Goal: Task Accomplishment & Management: Use online tool/utility

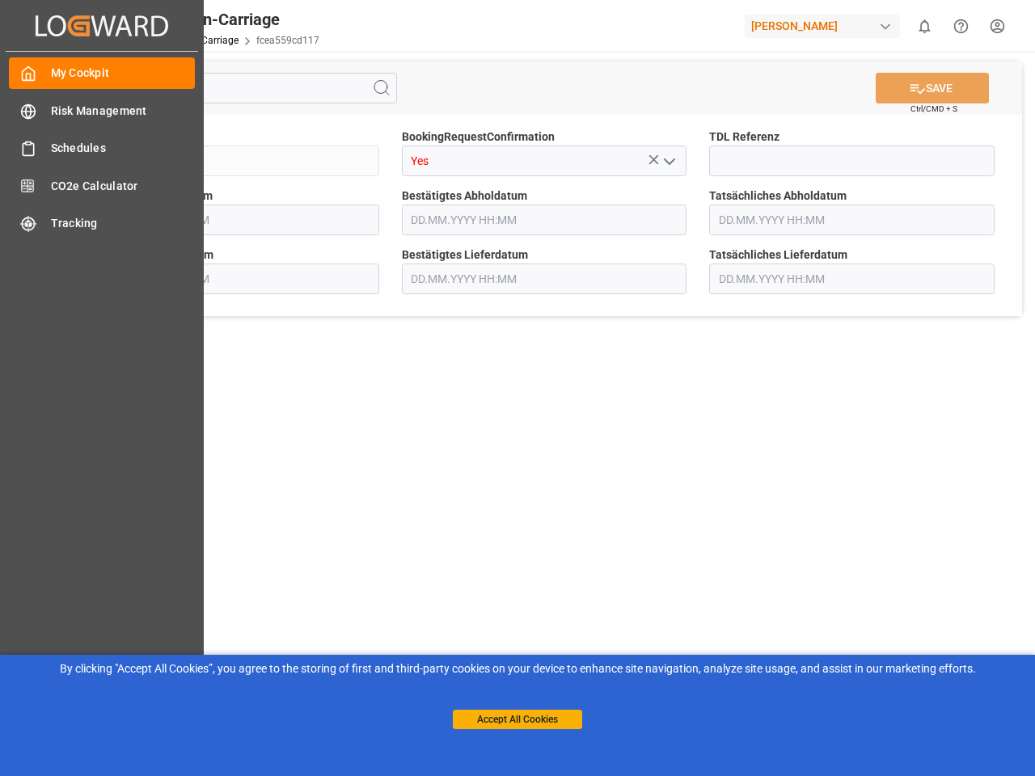
type input "[DATE] 00:00"
click at [517, 388] on main "SAVE Ctrl/CMD + S Sendung QKA25-011003 BookingRequestConfirmation Yes TDL Refer…" at bounding box center [544, 410] width 975 height 716
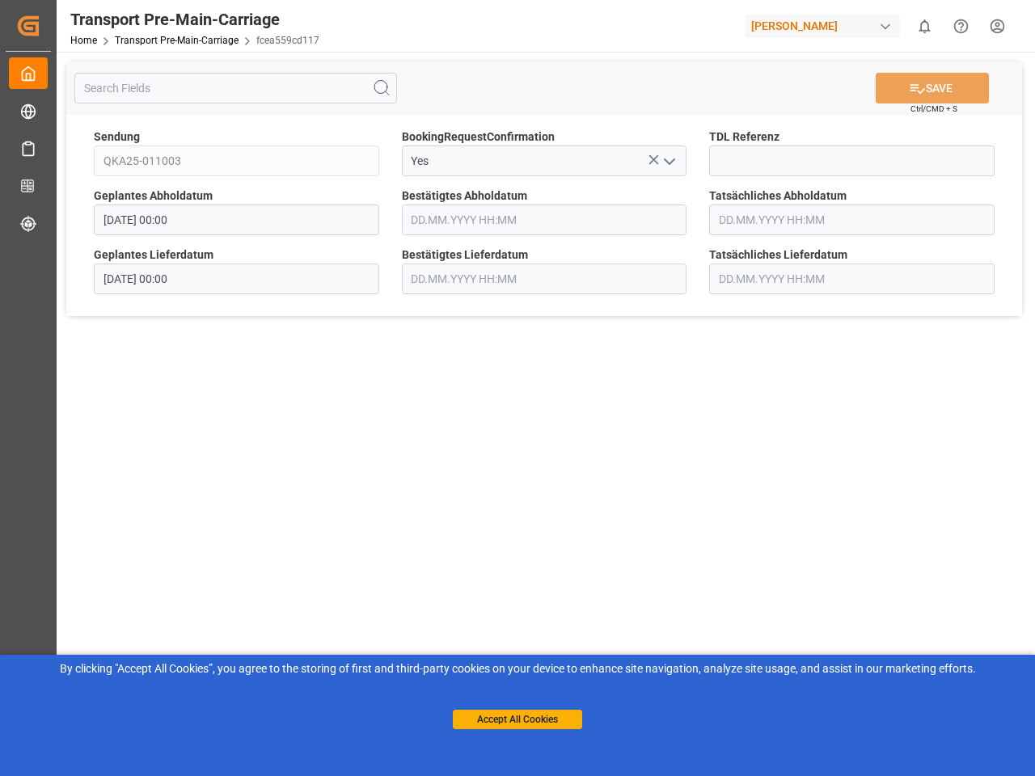
click at [51, 25] on div "Created by potrace 1.15, written by [PERSON_NAME] [DATE]-[DATE] Created by potr…" at bounding box center [28, 25] width 45 height 51
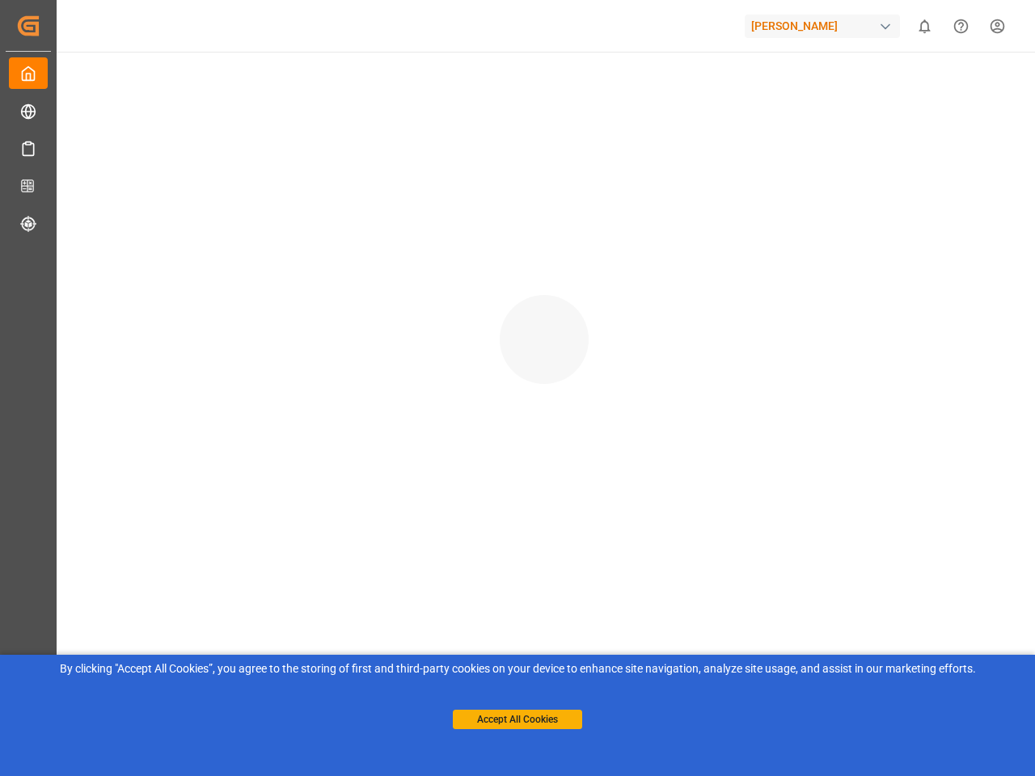
click at [826, 26] on div "[PERSON_NAME]" at bounding box center [822, 26] width 155 height 23
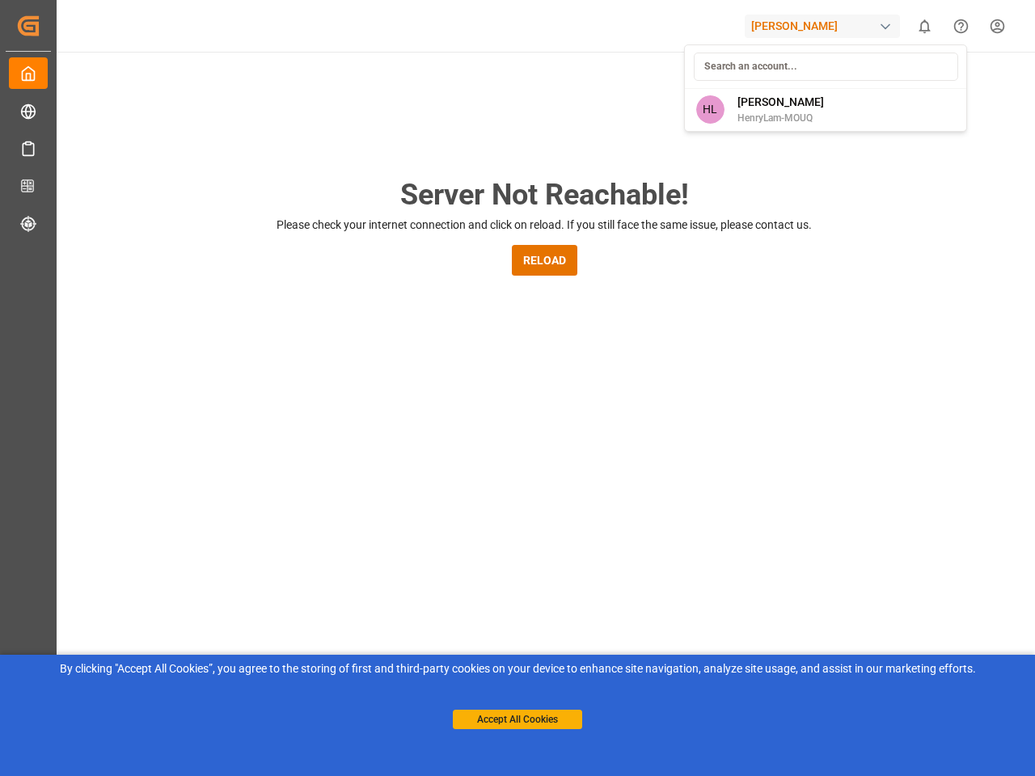
click at [924, 26] on html "Created by potrace 1.15, written by [PERSON_NAME] [DATE]-[DATE] Created by potr…" at bounding box center [517, 388] width 1035 height 776
click at [961, 26] on icon "Help Center" at bounding box center [960, 26] width 17 height 17
click at [382, 88] on div "Server Not Reachable! Please check your internet connection and click on reload…" at bounding box center [544, 619] width 982 height 1134
click at [932, 88] on div "Server Not Reachable! Please check your internet connection and click on reload…" at bounding box center [544, 619] width 982 height 1134
click at [653, 159] on div "Server Not Reachable! Please check your internet connection and click on reload…" at bounding box center [544, 619] width 982 height 1134
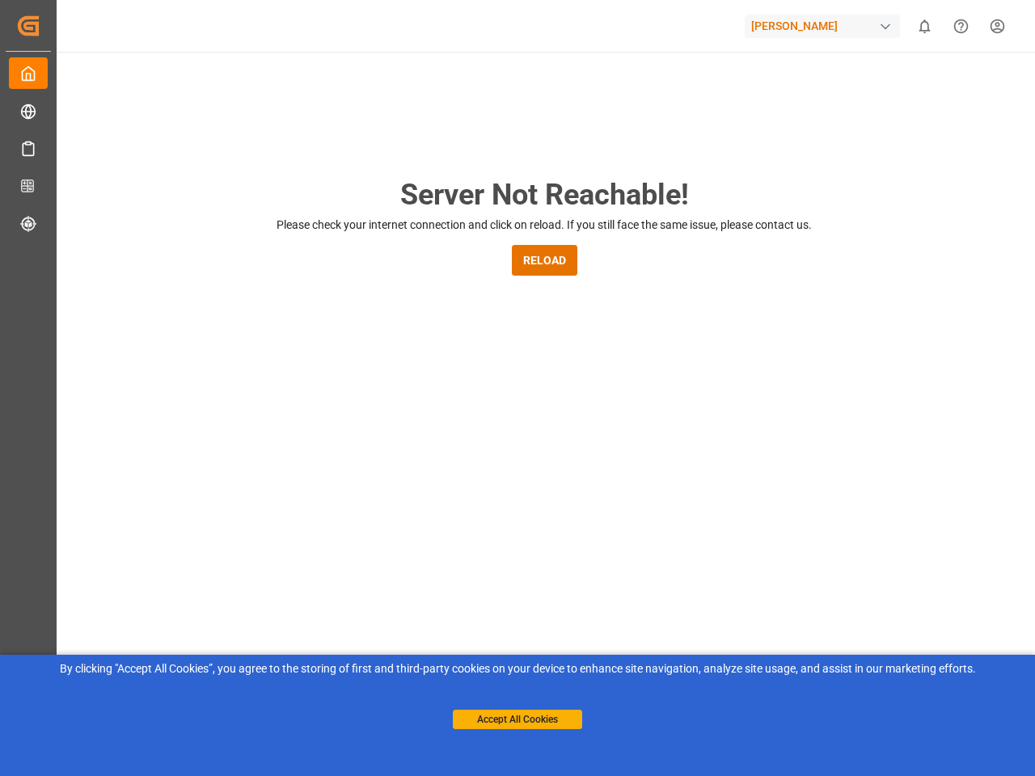
click at [669, 161] on div "Server Not Reachable! Please check your internet connection and click on reload…" at bounding box center [544, 619] width 982 height 1134
click at [517, 720] on button "Accept All Cookies" at bounding box center [517, 719] width 129 height 19
